Goal: Navigation & Orientation: Find specific page/section

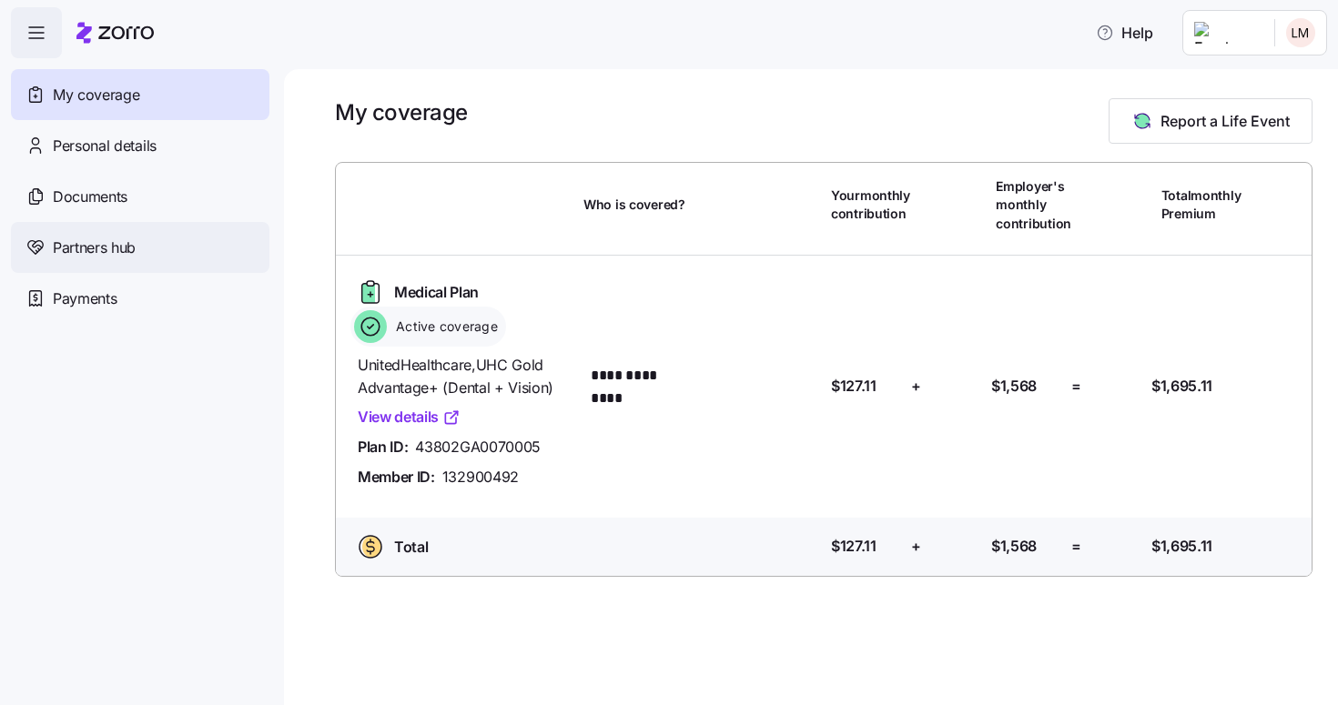
click at [95, 254] on span "Partners hub" at bounding box center [94, 248] width 83 height 23
